Goal: Transaction & Acquisition: Download file/media

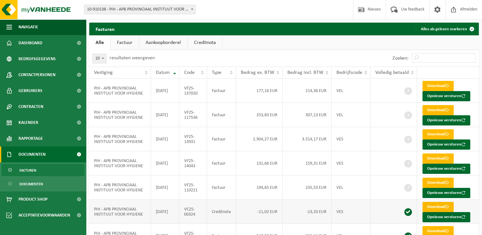
drag, startPoint x: 434, startPoint y: 207, endPoint x: 427, endPoint y: 205, distance: 7.7
click at [434, 207] on link "Download" at bounding box center [438, 207] width 31 height 10
click at [28, 35] on span "Dashboard" at bounding box center [30, 43] width 24 height 16
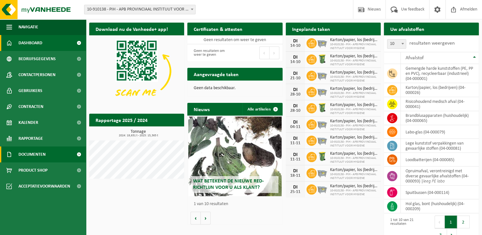
click at [42, 149] on span "Documenten" at bounding box center [31, 155] width 27 height 16
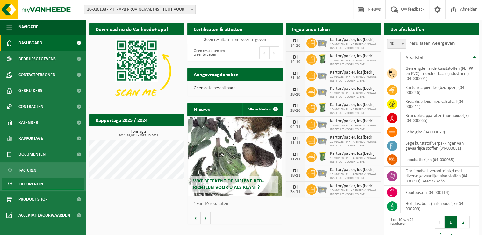
click at [43, 178] on link "Documenten" at bounding box center [43, 184] width 83 height 12
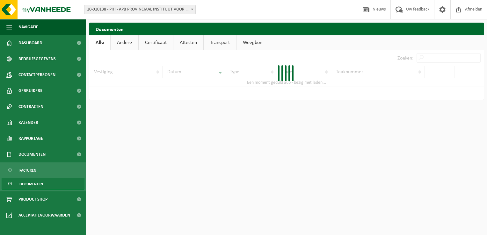
click at [41, 169] on link "Facturen" at bounding box center [43, 170] width 83 height 12
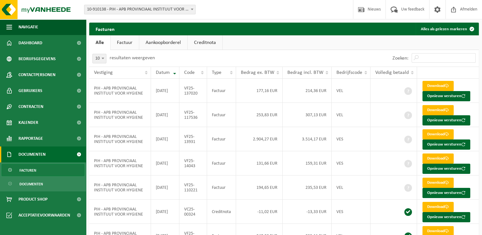
click at [50, 170] on link "Facturen" at bounding box center [43, 170] width 83 height 12
drag, startPoint x: 256, startPoint y: 27, endPoint x: 255, endPoint y: 24, distance: 3.4
click at [257, 27] on div "Facturen Alles als gelezen markeren" at bounding box center [284, 29] width 390 height 13
